Goal: Check status: Check status

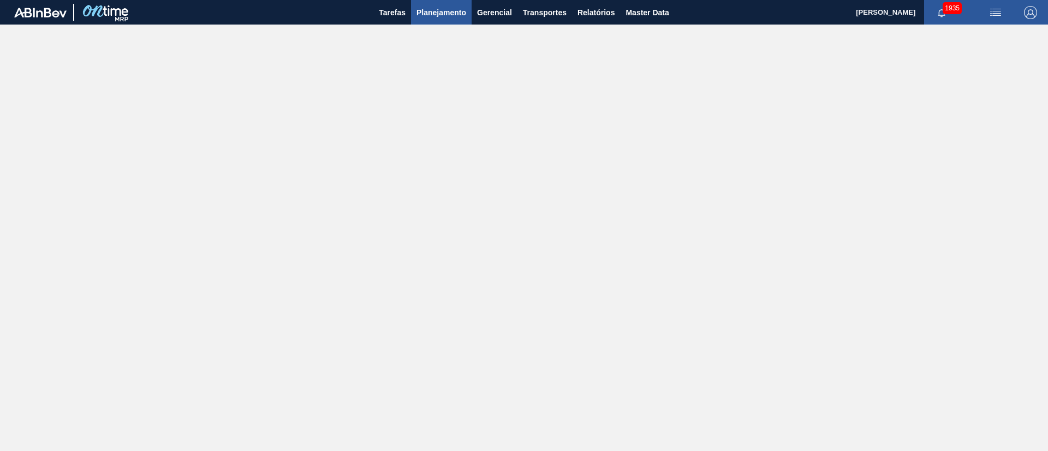
click at [428, 21] on button "Planejamento" at bounding box center [441, 12] width 61 height 25
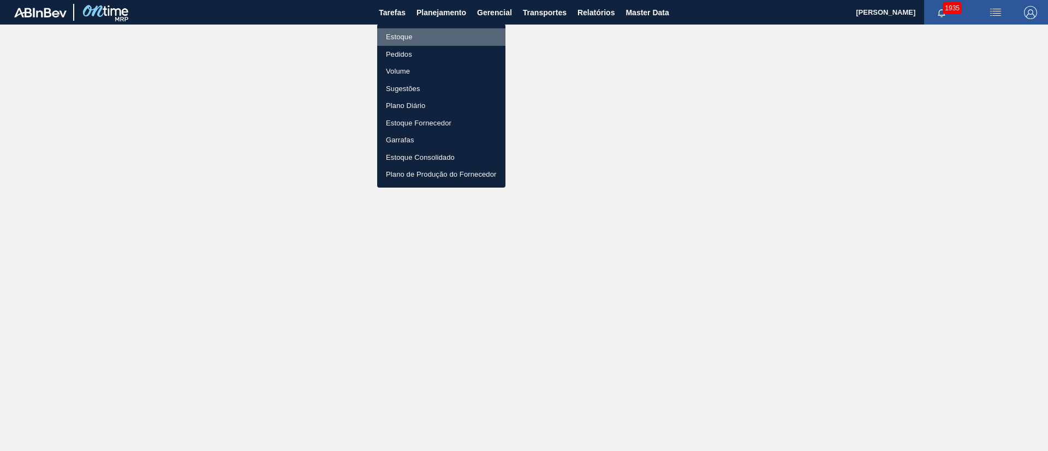
click at [392, 32] on li "Estoque" at bounding box center [441, 36] width 128 height 17
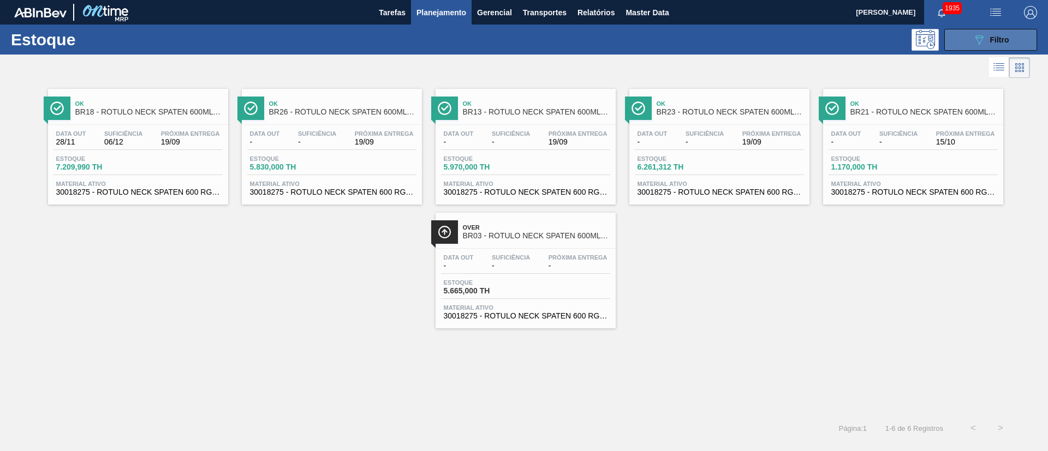
click at [973, 46] on button "089F7B8B-B2A5-4AFE-B5C0-19BA573D28AC Filtro" at bounding box center [990, 40] width 93 height 22
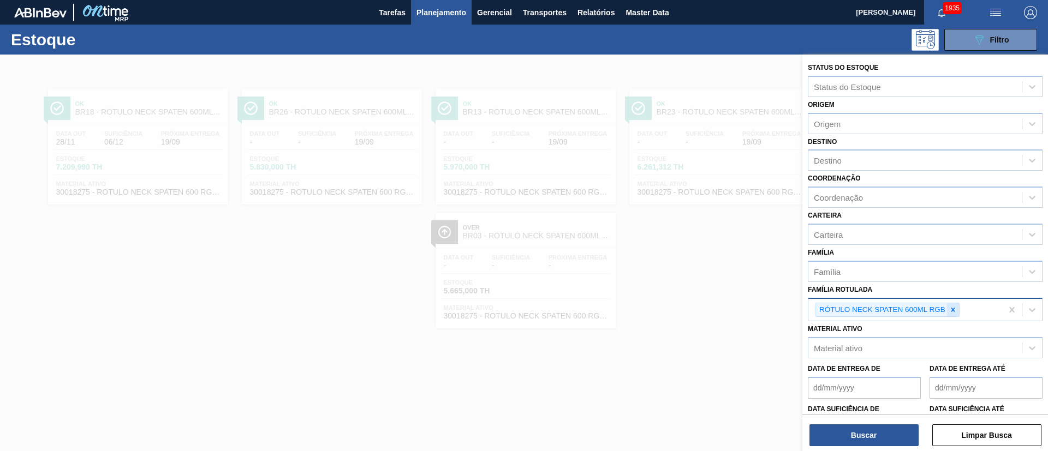
click at [949, 312] on icon at bounding box center [953, 310] width 8 height 8
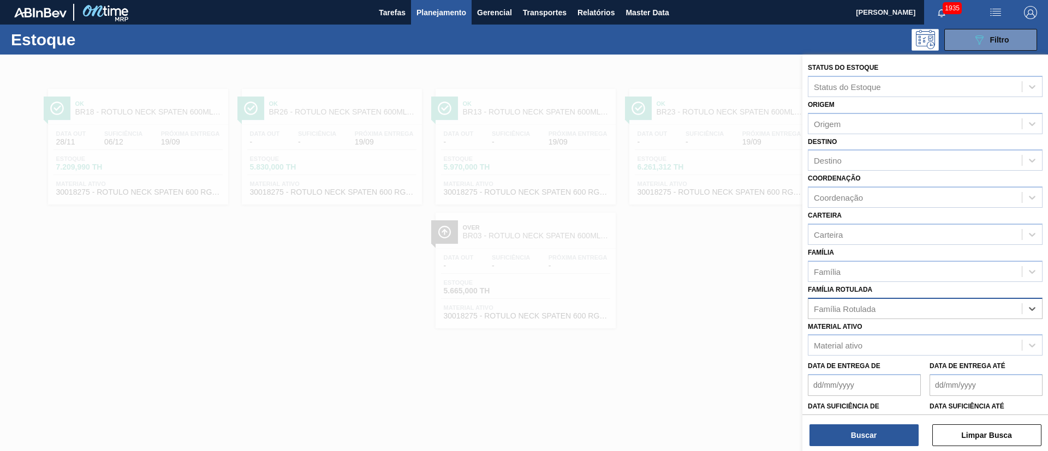
paste Rotulada "RÓTULO BACK STELLA 330ML"
type Rotulada "RÓTULO BACK STELLA 330ML"
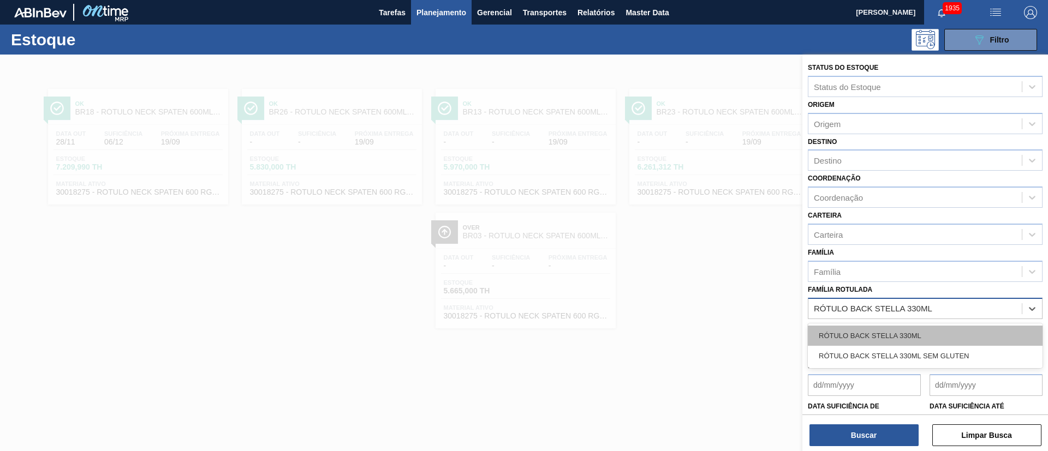
click at [874, 329] on div "RÓTULO BACK STELLA 330ML" at bounding box center [925, 336] width 235 height 20
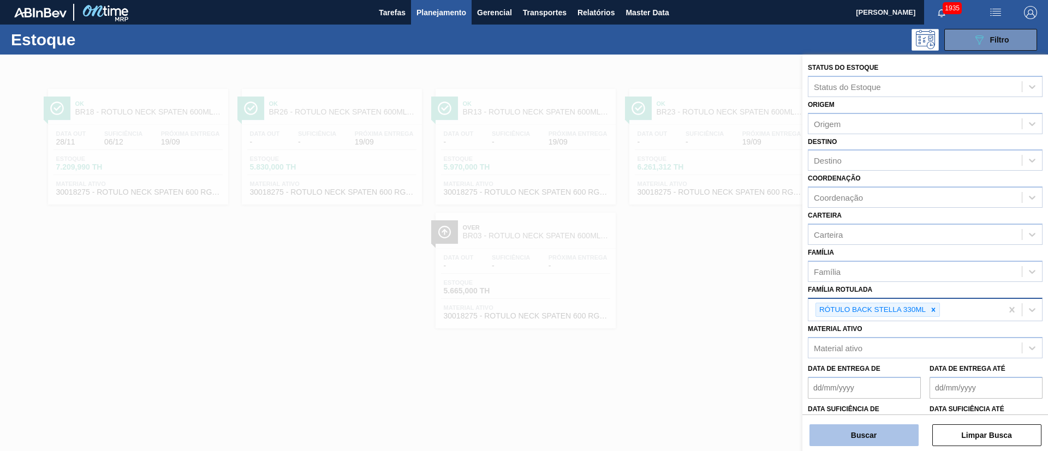
click at [854, 426] on button "Buscar" at bounding box center [864, 436] width 109 height 22
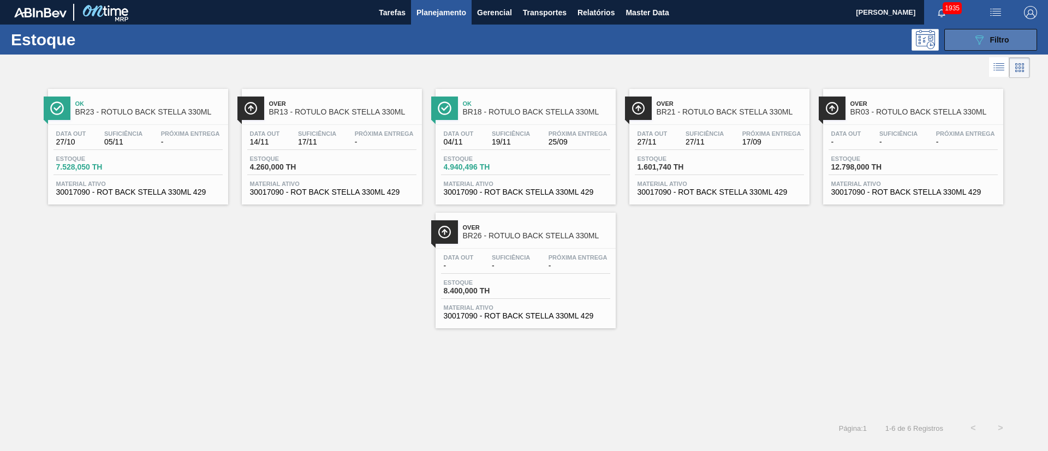
click at [986, 48] on button "089F7B8B-B2A5-4AFE-B5C0-19BA573D28AC Filtro" at bounding box center [990, 40] width 93 height 22
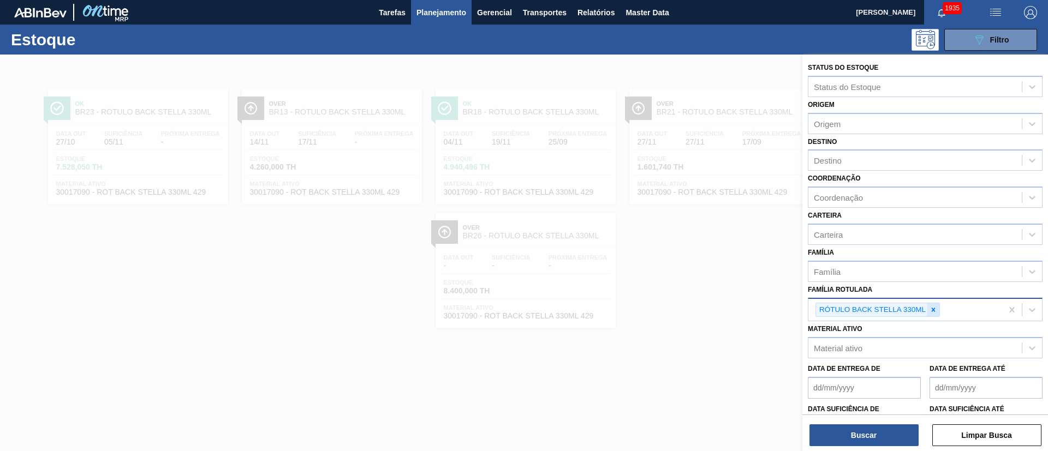
click at [935, 311] on icon at bounding box center [934, 310] width 4 height 4
paste Rotulada "RÓTULO FRONT STELLA 330ML"
type Rotulada "RÓTULO FRONT STELLA 330ML"
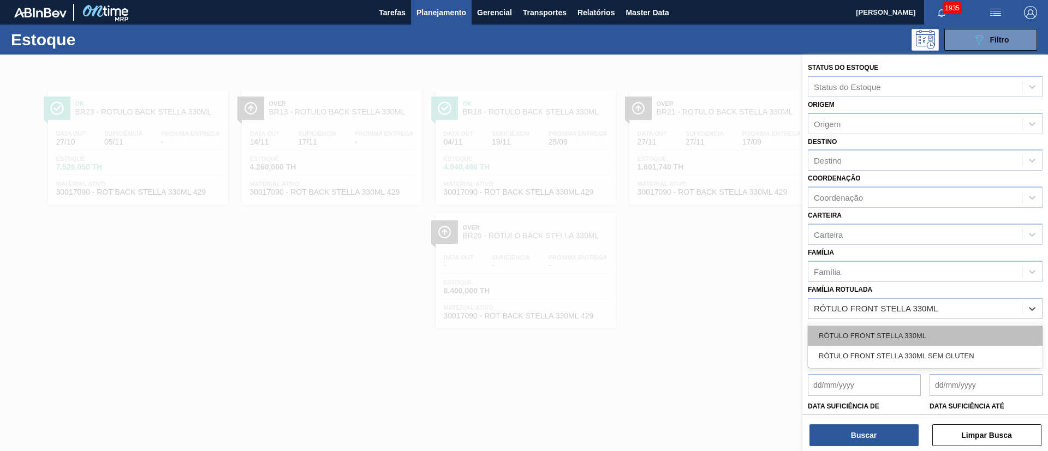
click at [879, 334] on div "RÓTULO FRONT STELLA 330ML" at bounding box center [925, 336] width 235 height 20
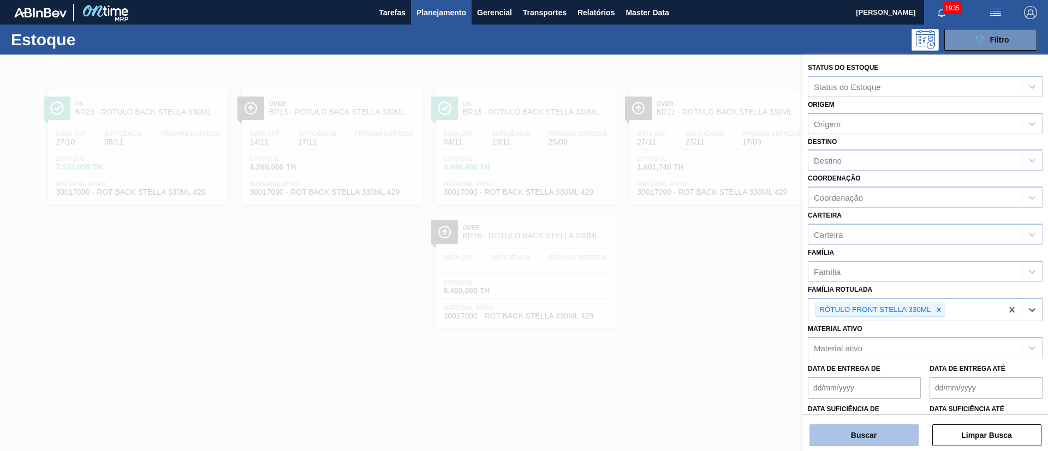
click at [854, 435] on button "Buscar" at bounding box center [864, 436] width 109 height 22
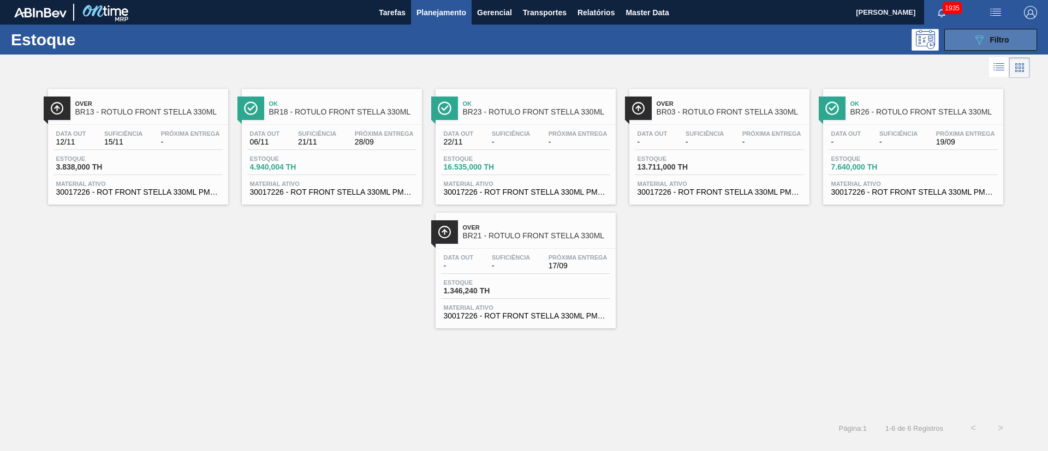
click at [977, 41] on icon "089F7B8B-B2A5-4AFE-B5C0-19BA573D28AC" at bounding box center [979, 39] width 13 height 13
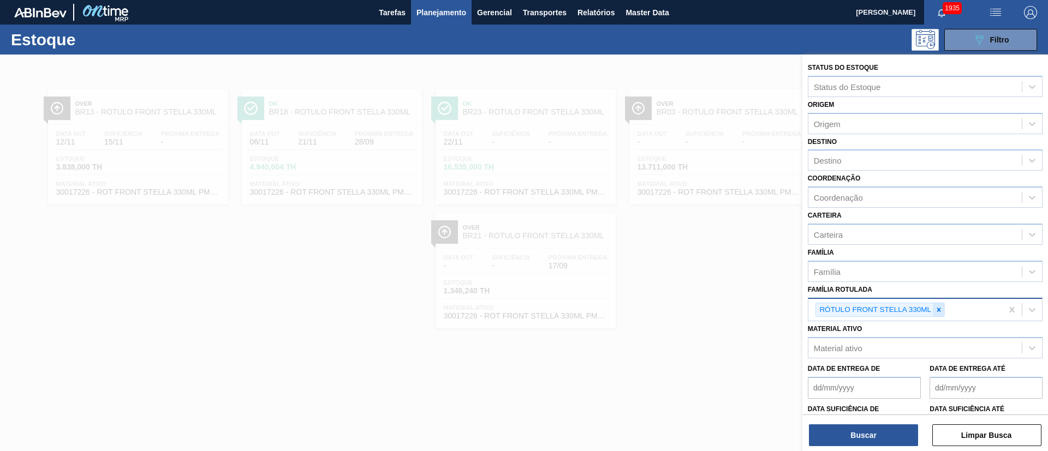
click at [936, 309] on icon at bounding box center [939, 310] width 8 height 8
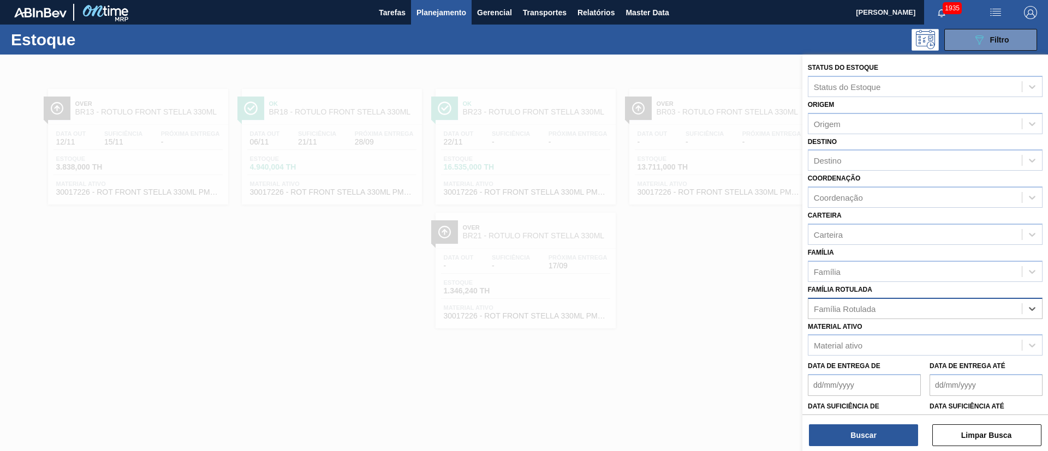
paste Rotulada "RÓTULO NECK STELLA 330ML"
type Rotulada "RÓTULO NECK STELLA 330ML"
drag, startPoint x: 876, startPoint y: 332, endPoint x: 877, endPoint y: 377, distance: 44.8
click at [876, 333] on div "RÓTULO NECK STELLA 330ML" at bounding box center [925, 336] width 235 height 20
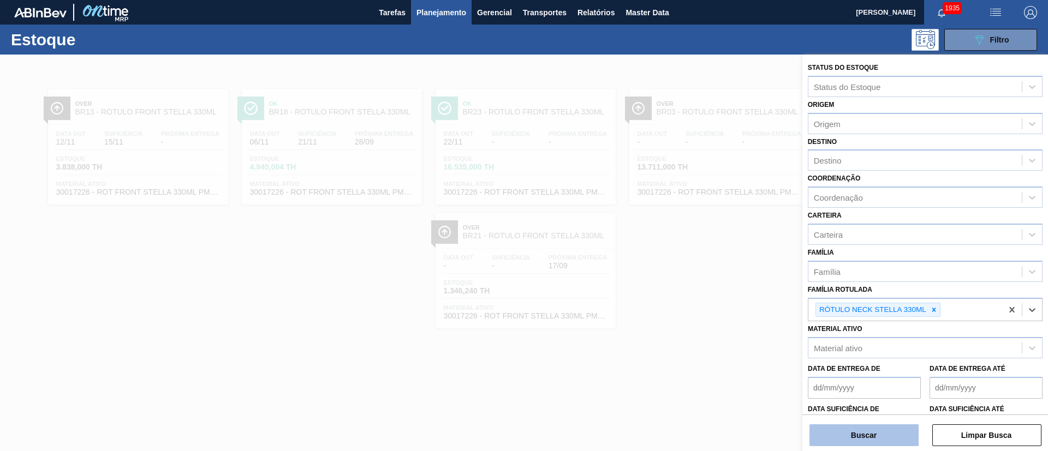
click at [871, 441] on button "Buscar" at bounding box center [864, 436] width 109 height 22
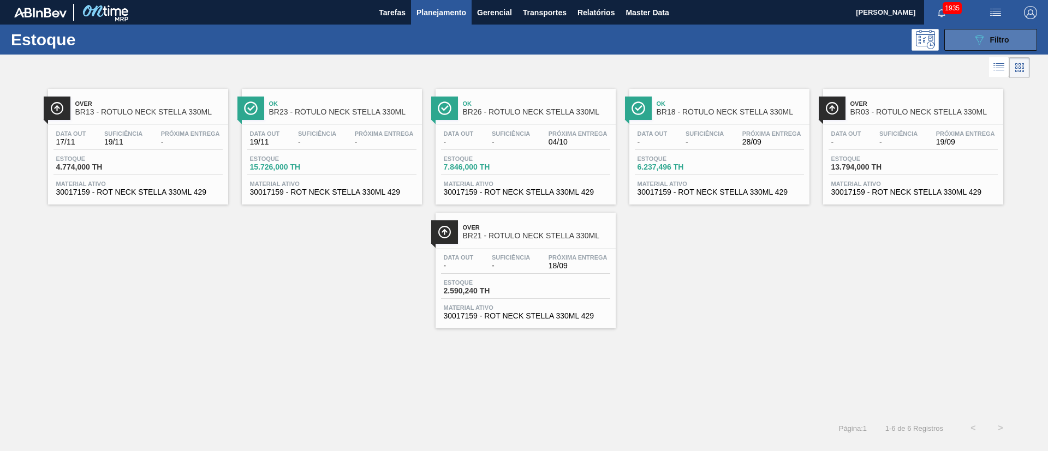
click at [974, 49] on button "089F7B8B-B2A5-4AFE-B5C0-19BA573D28AC Filtro" at bounding box center [990, 40] width 93 height 22
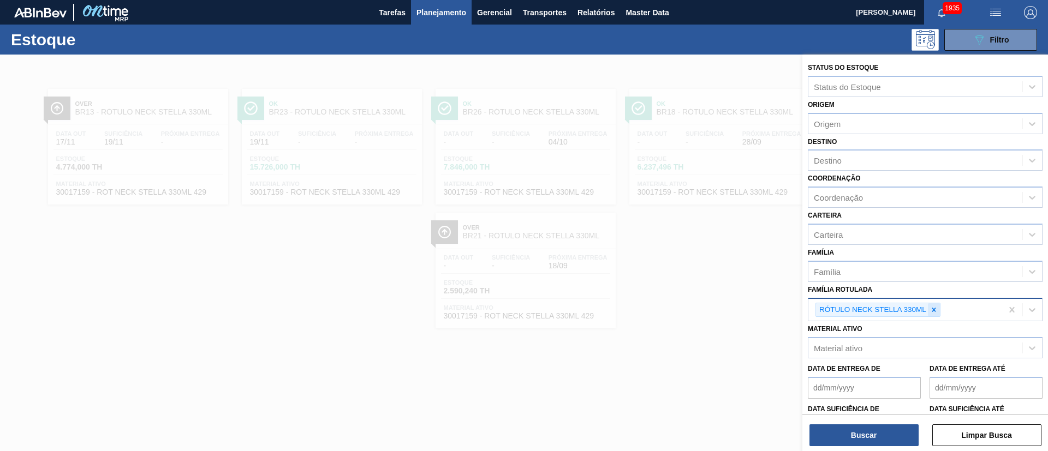
click at [936, 307] on icon at bounding box center [934, 310] width 8 height 8
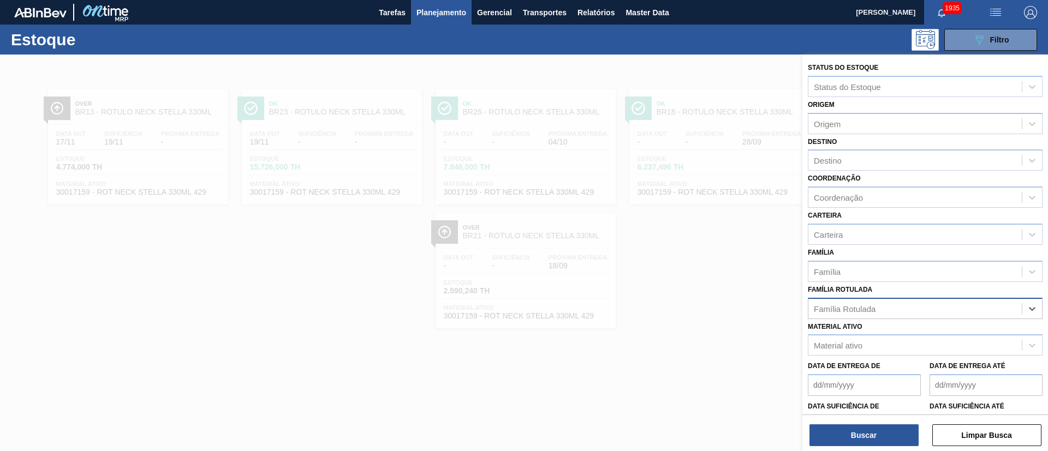
paste Rotulada "RÓTULO FRONT BUD 1000ML"
type Rotulada "RÓTULO FRONT BUD 1000ML"
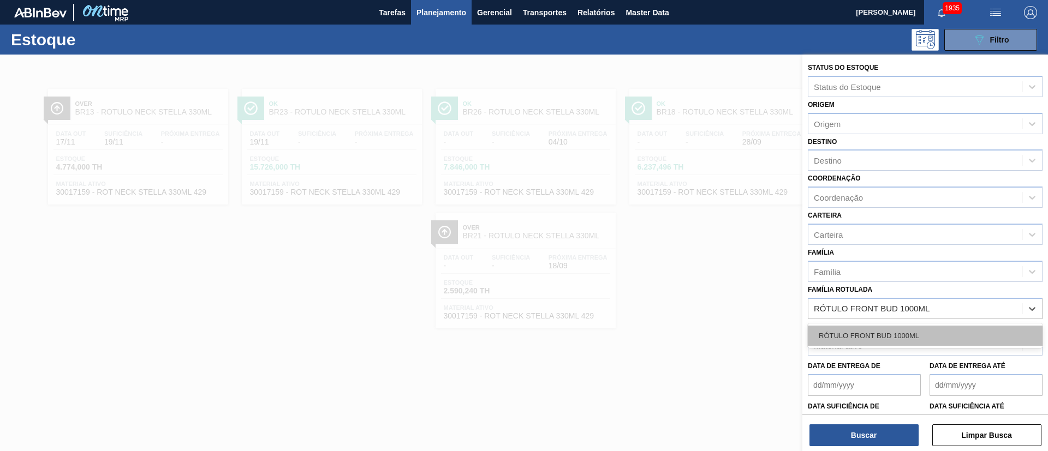
click at [868, 333] on div "RÓTULO FRONT BUD 1000ML" at bounding box center [925, 336] width 235 height 20
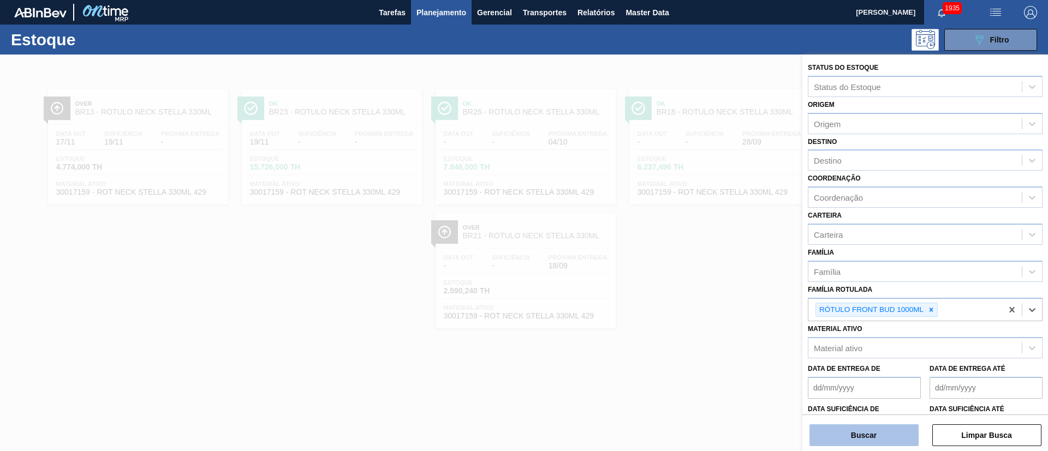
click at [861, 435] on button "Buscar" at bounding box center [864, 436] width 109 height 22
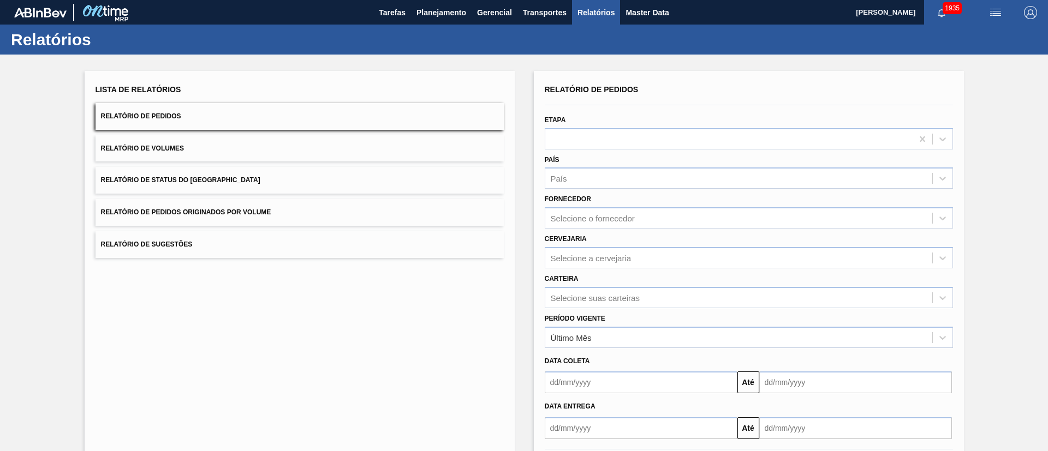
click at [282, 171] on button "Relatório de Status do Estoque" at bounding box center [300, 180] width 408 height 27
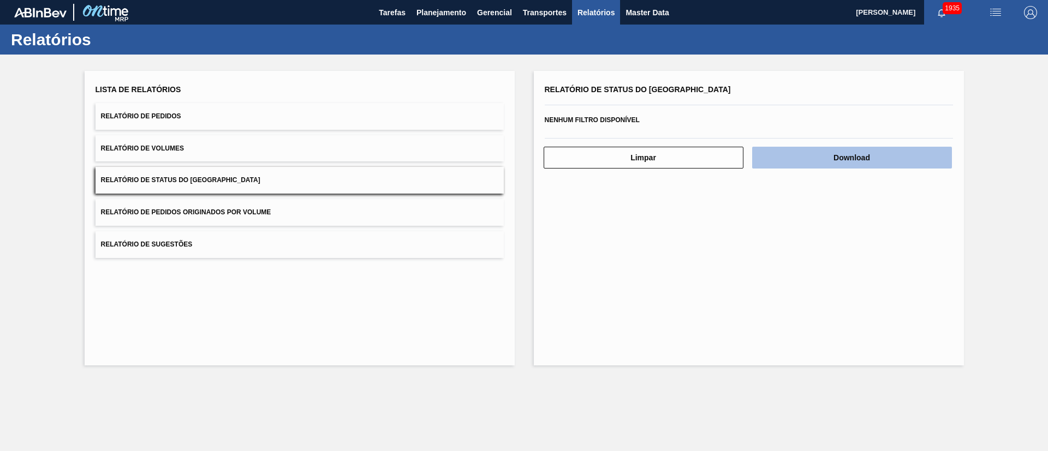
click at [857, 156] on button "Download" at bounding box center [852, 158] width 200 height 22
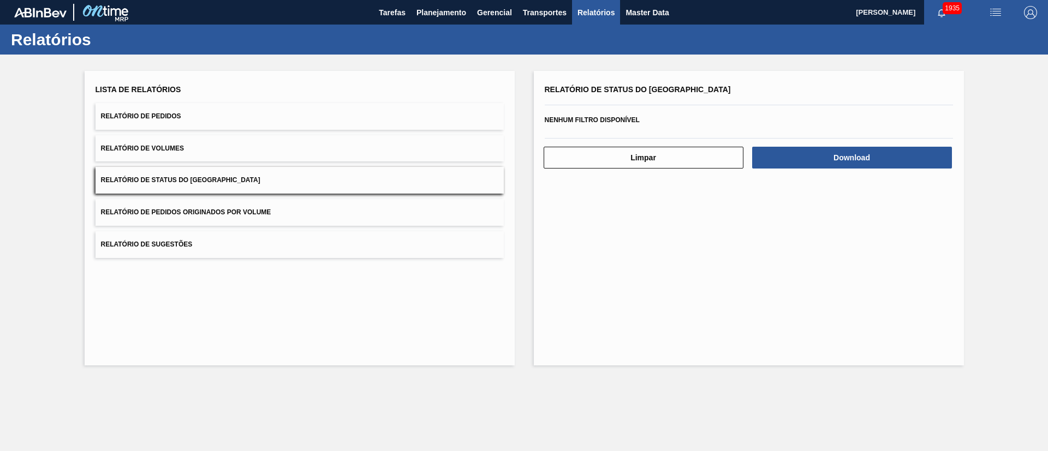
click at [183, 122] on button "Relatório de Pedidos" at bounding box center [300, 116] width 408 height 27
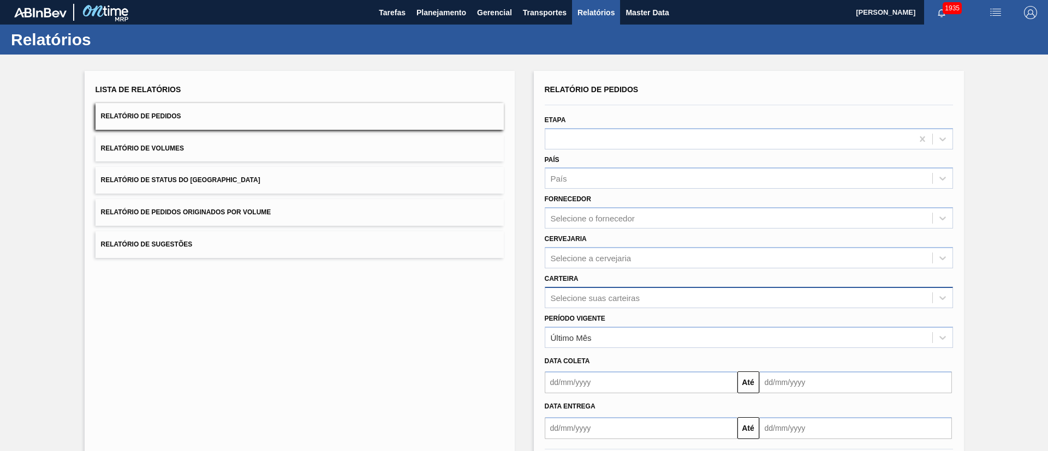
click at [585, 301] on div "Selecione suas carteiras" at bounding box center [749, 297] width 408 height 21
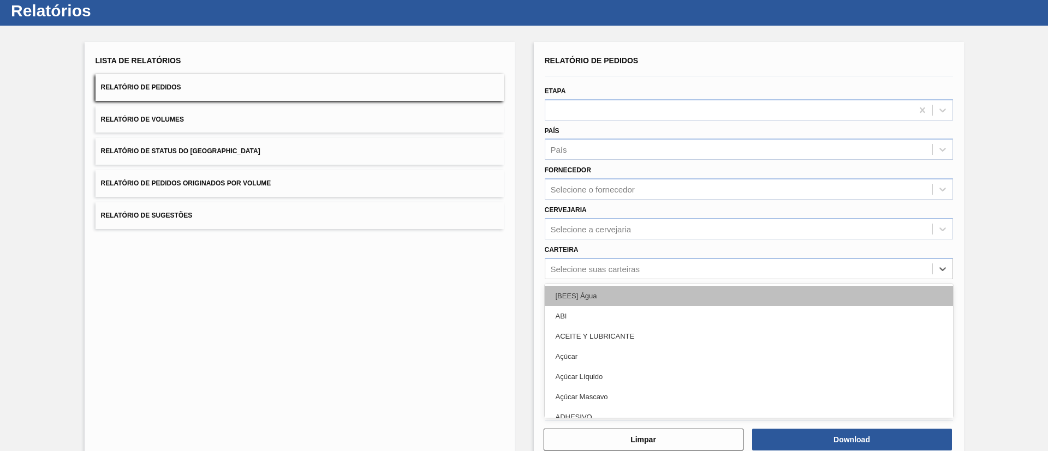
scroll to position [29, 0]
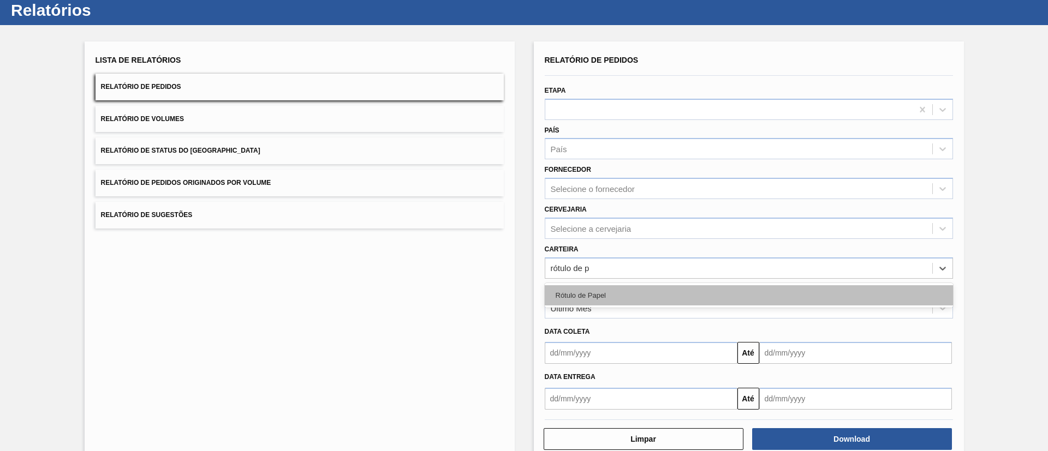
type input "rótulo de pa"
click at [601, 294] on div "Rótulo de Papel" at bounding box center [749, 295] width 408 height 20
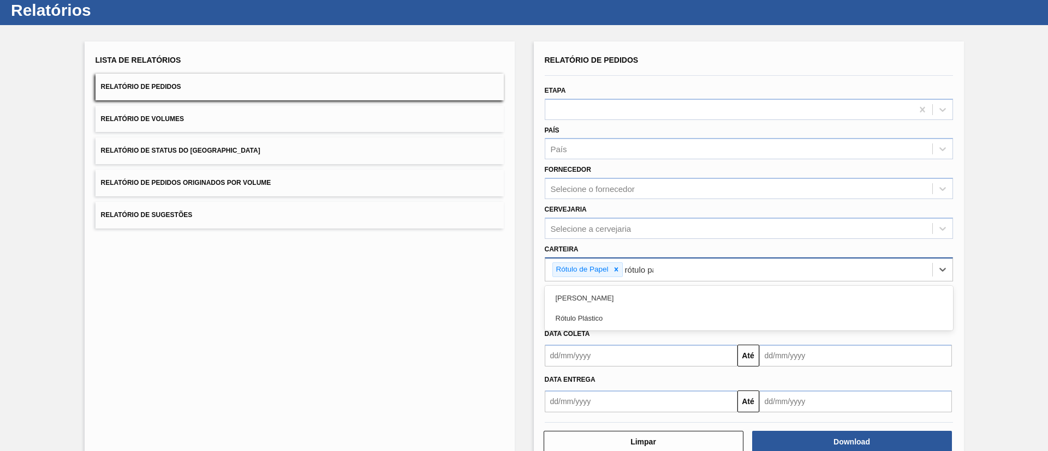
type input "rótulo pap"
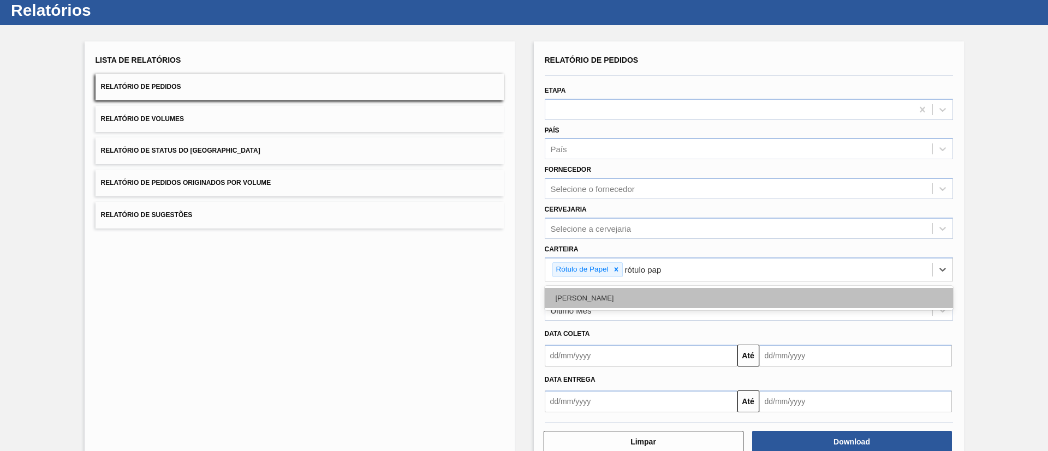
click at [609, 289] on div "Rótulo Papel" at bounding box center [749, 298] width 408 height 20
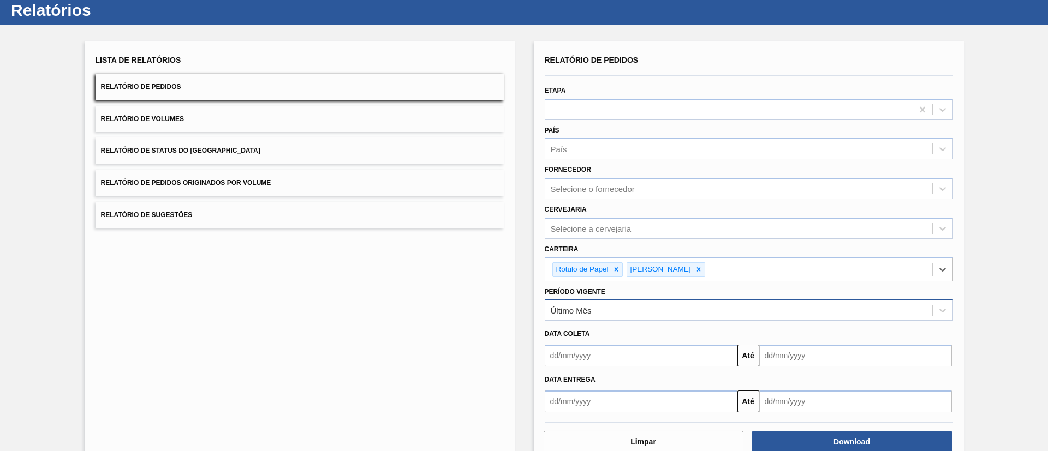
click at [590, 313] on div "Último Mês" at bounding box center [571, 310] width 41 height 9
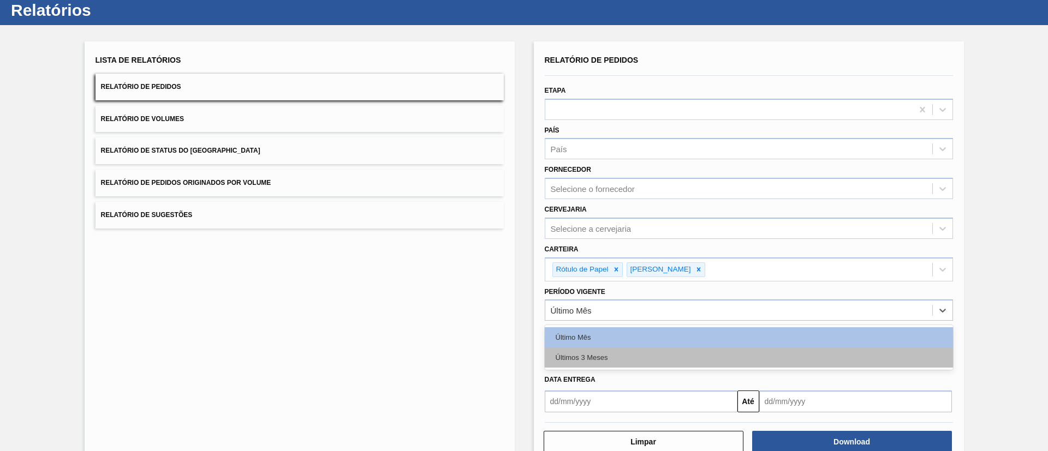
click at [597, 359] on div "Últimos 3 Meses" at bounding box center [749, 358] width 408 height 20
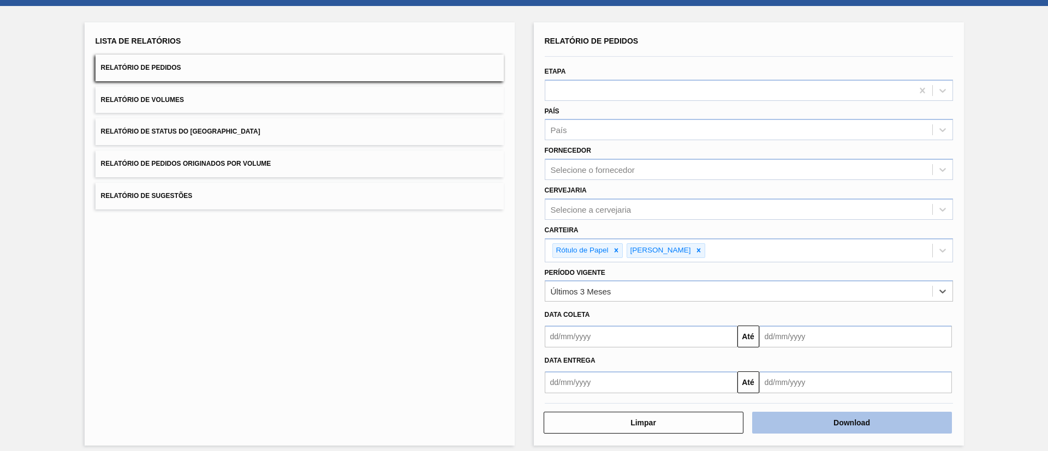
scroll to position [57, 0]
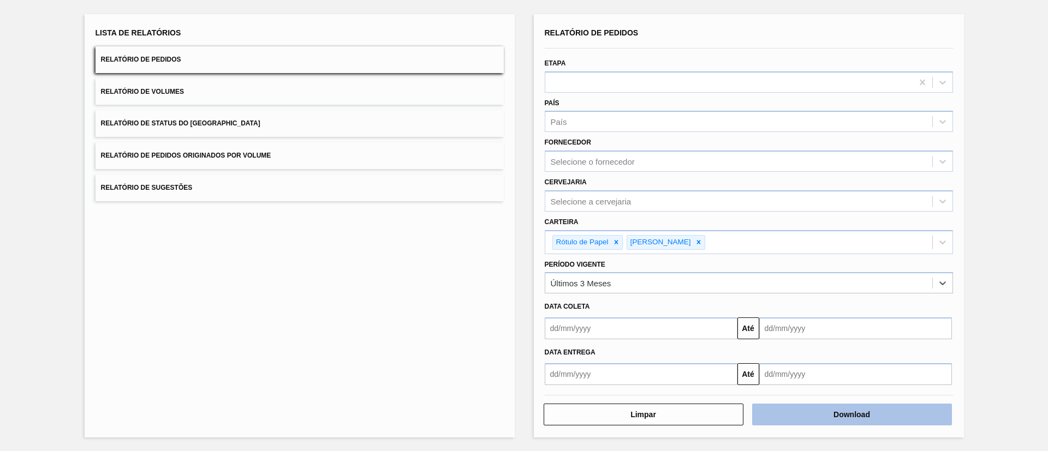
click at [822, 414] on button "Download" at bounding box center [852, 415] width 200 height 22
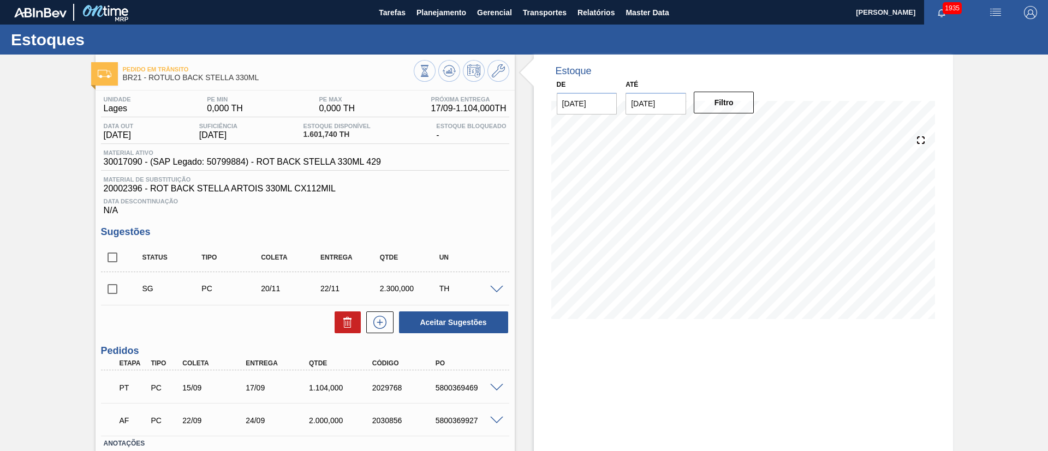
click at [116, 254] on input "checkbox" at bounding box center [112, 257] width 23 height 23
checkbox input "true"
click at [347, 325] on icon at bounding box center [347, 322] width 13 height 13
checkbox input "false"
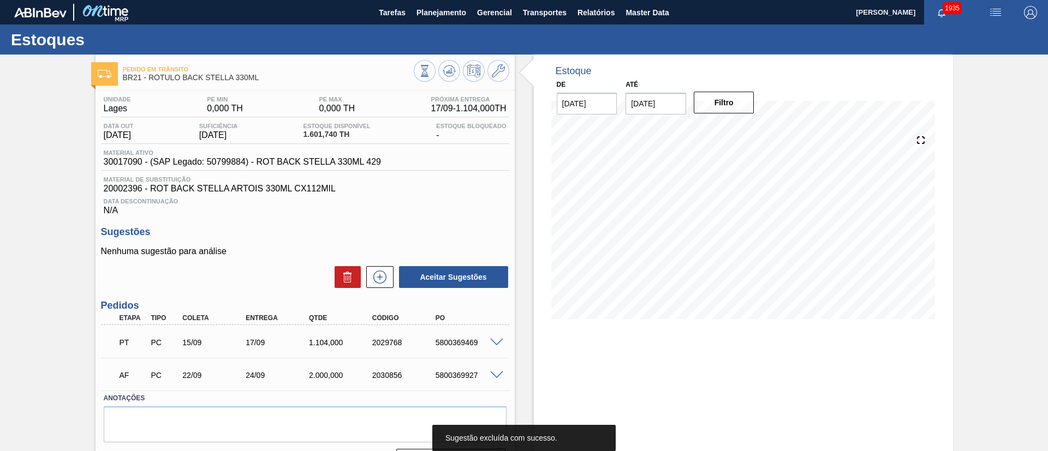
click at [648, 99] on input "30/09/2025" at bounding box center [656, 104] width 61 height 22
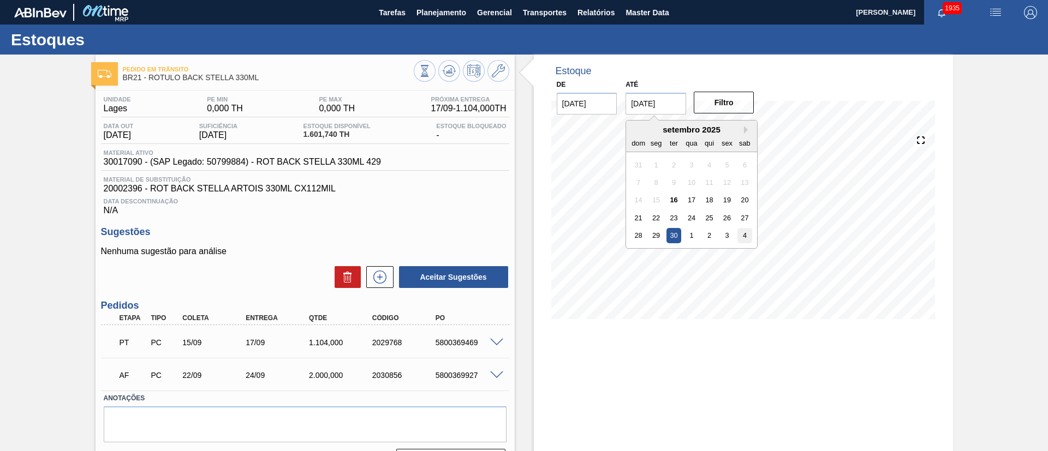
click at [739, 232] on div "4" at bounding box center [744, 235] width 15 height 15
click at [652, 106] on input "04/10/2025" at bounding box center [656, 104] width 61 height 22
click at [743, 239] on div "1" at bounding box center [744, 235] width 15 height 15
type input "[DATE]"
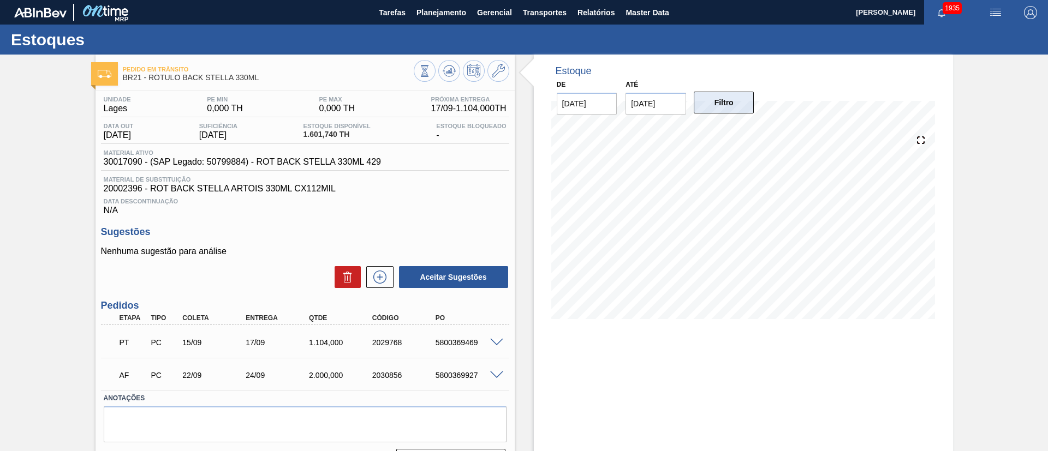
click at [726, 97] on button "Filtro" at bounding box center [724, 103] width 61 height 22
click at [19, 207] on div "Pedido em Trânsito BR21 - RÓTULO BACK STELLA 330ML Unidade Lages PE MIN 0,000 T…" at bounding box center [524, 268] width 1048 height 426
drag, startPoint x: 17, startPoint y: 219, endPoint x: 23, endPoint y: 211, distance: 10.5
click at [16, 219] on div "Pedido em Trânsito BR21 - RÓTULO FRONT STELLA 330ML Unidade Lages PE MIN 0,000 …" at bounding box center [524, 268] width 1048 height 426
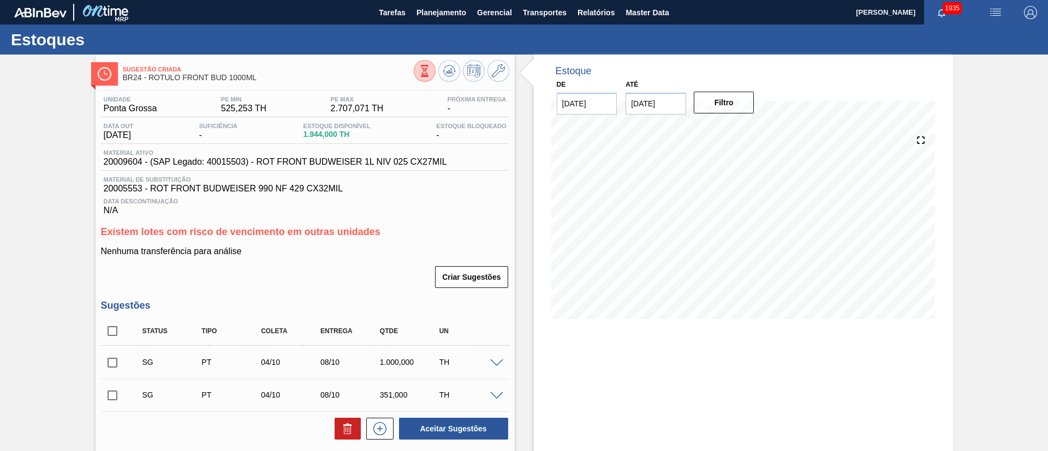
click at [414, 69] on button at bounding box center [425, 71] width 22 height 22
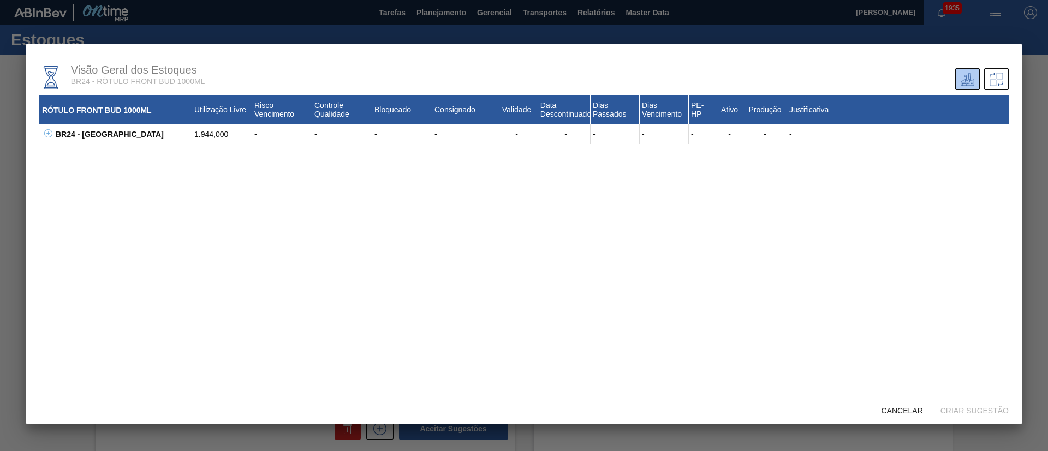
click at [49, 132] on icon at bounding box center [48, 133] width 8 height 8
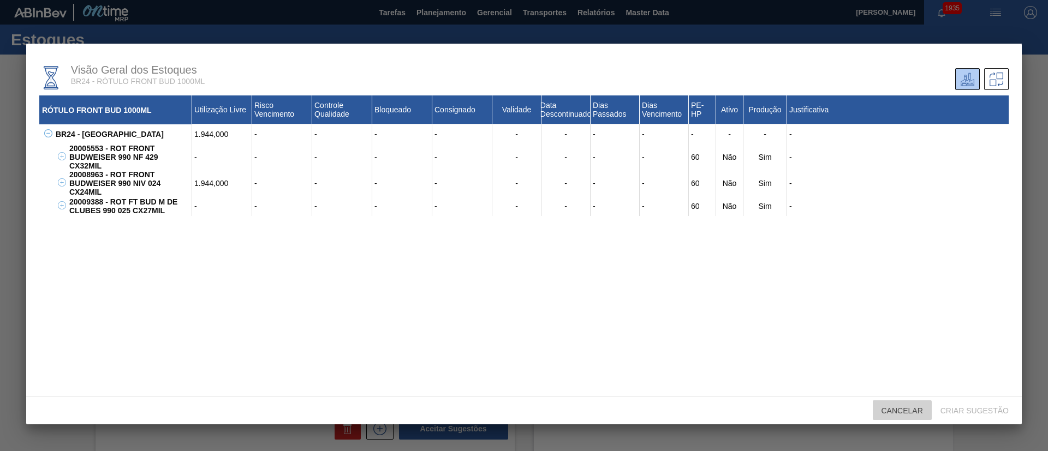
click at [901, 412] on span "Cancelar" at bounding box center [902, 411] width 59 height 9
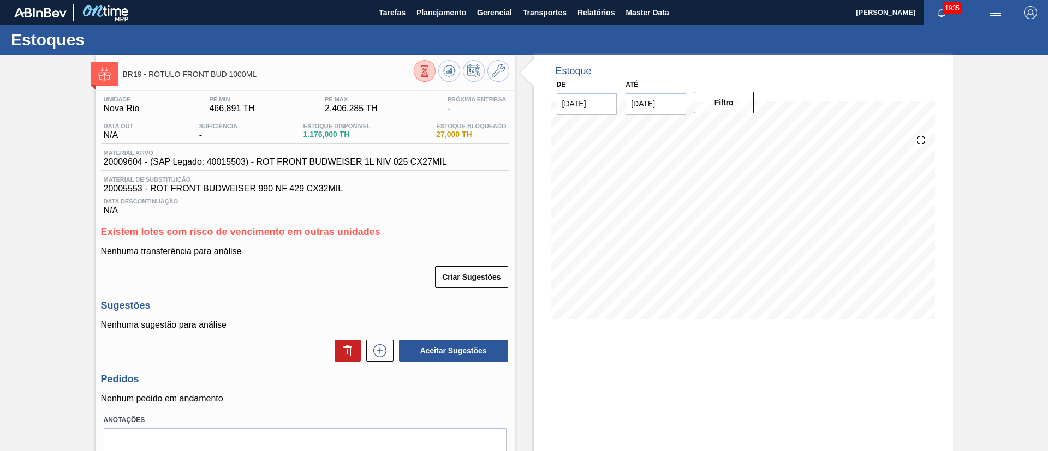
click at [420, 69] on icon at bounding box center [425, 71] width 12 height 12
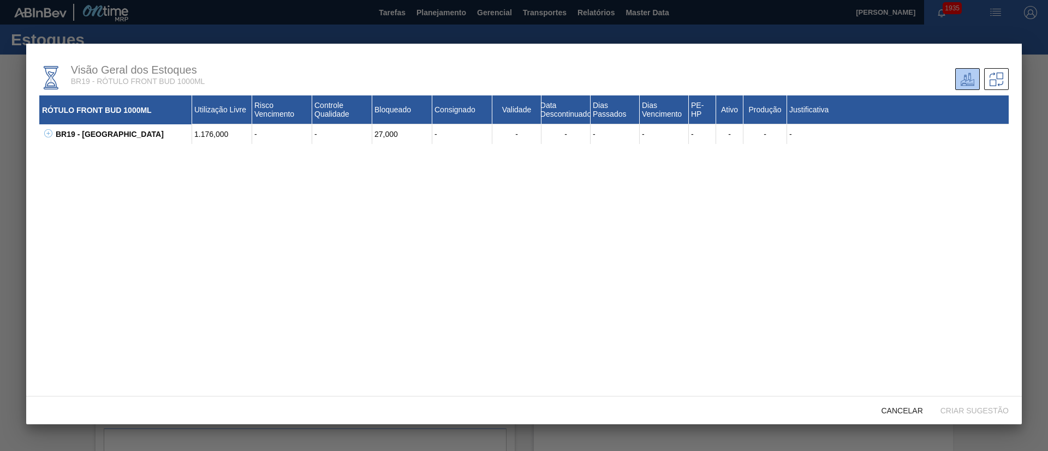
click at [49, 133] on icon at bounding box center [48, 133] width 8 height 8
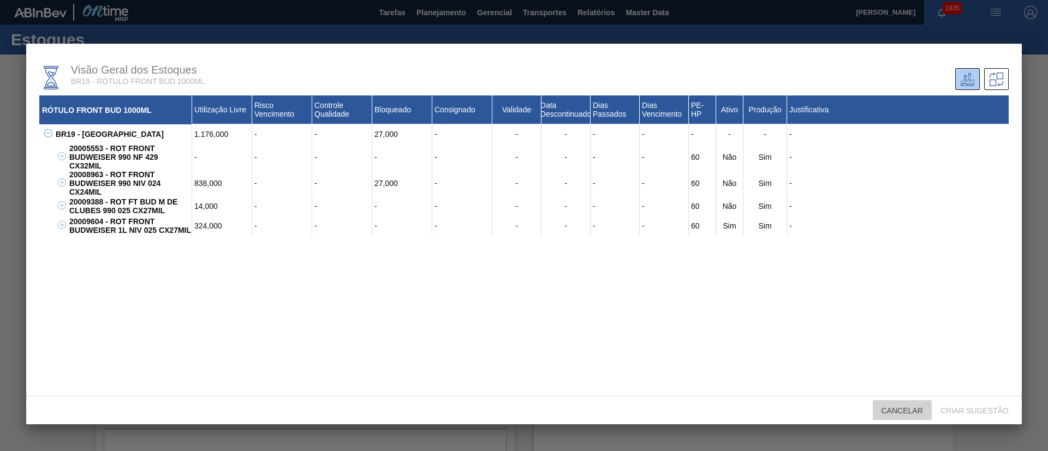
click at [889, 413] on span "Cancelar" at bounding box center [902, 411] width 59 height 9
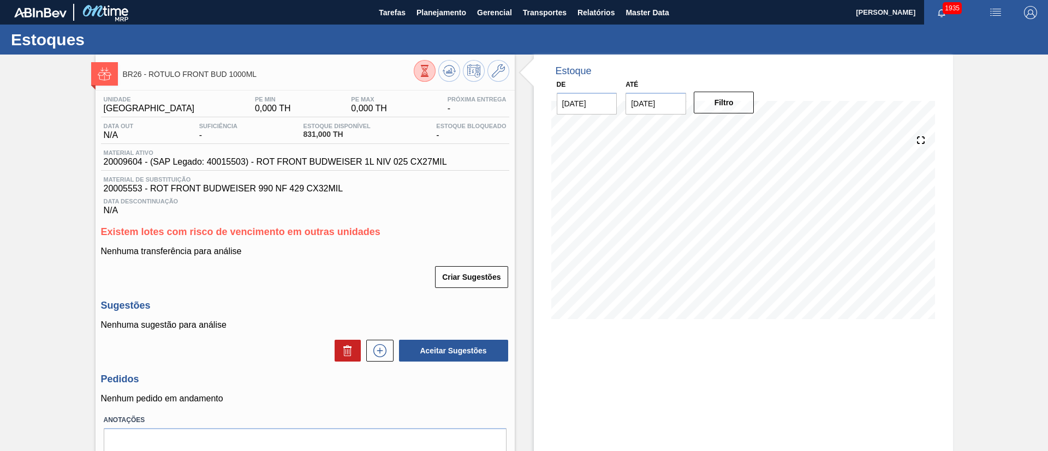
click at [426, 68] on icon at bounding box center [424, 71] width 6 height 10
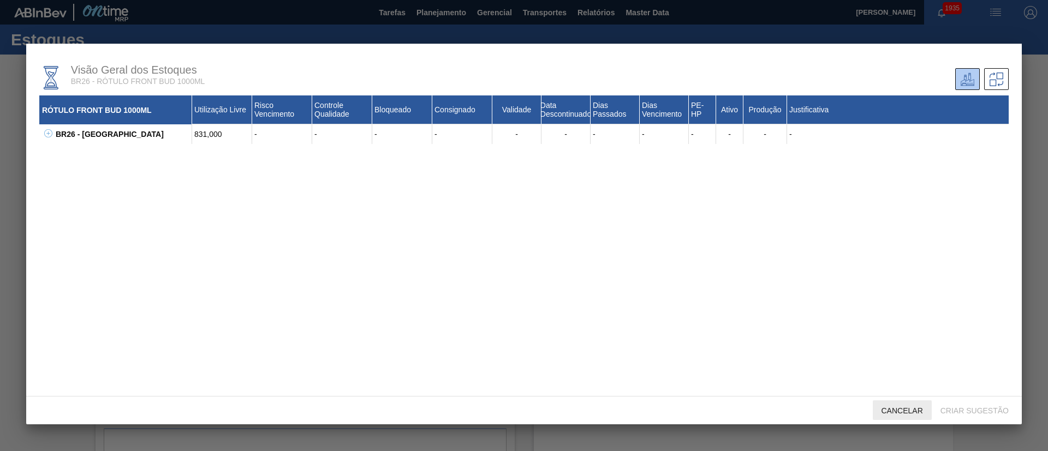
click at [889, 415] on div "Cancelar" at bounding box center [902, 411] width 59 height 20
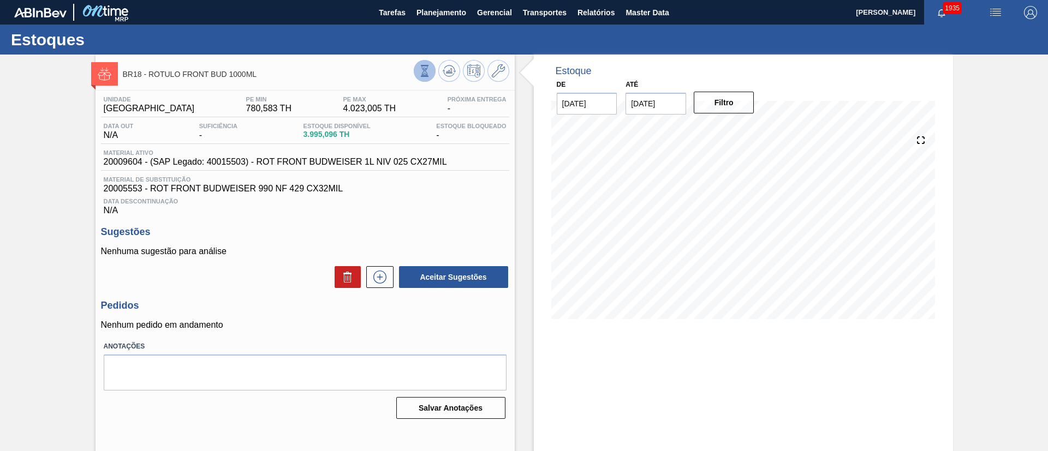
click at [421, 69] on icon at bounding box center [425, 71] width 12 height 12
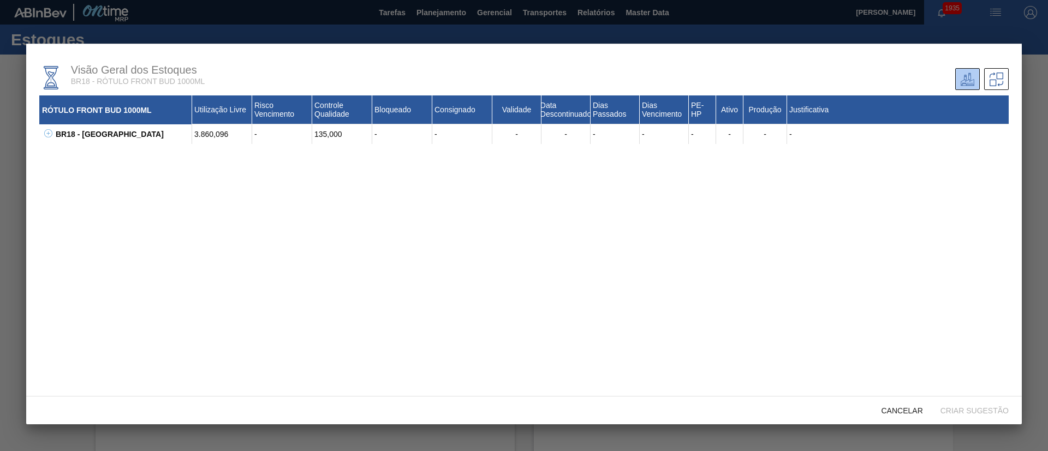
click at [43, 130] on button at bounding box center [46, 134] width 11 height 11
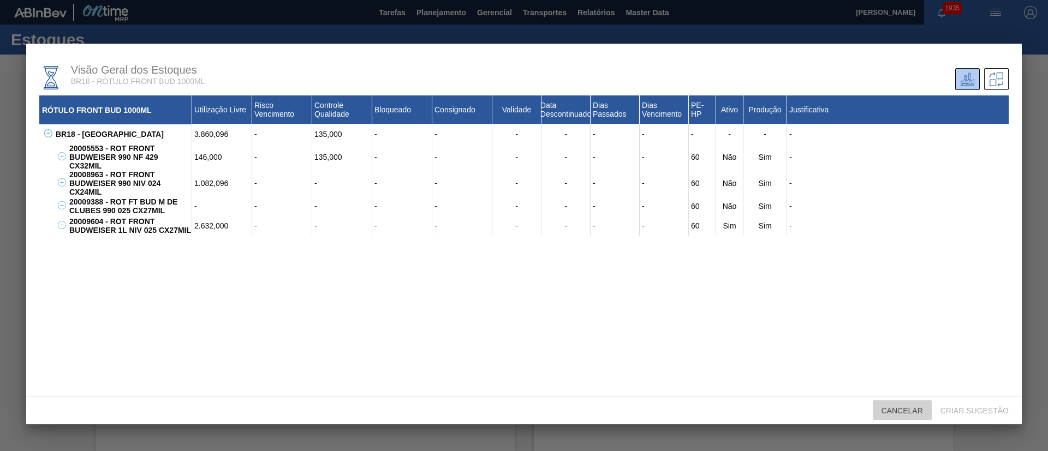
click at [894, 412] on span "Cancelar" at bounding box center [902, 411] width 59 height 9
